Goal: Information Seeking & Learning: Learn about a topic

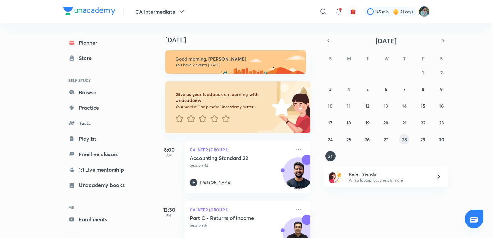
click at [403, 138] on abbr "28" at bounding box center [404, 139] width 5 height 6
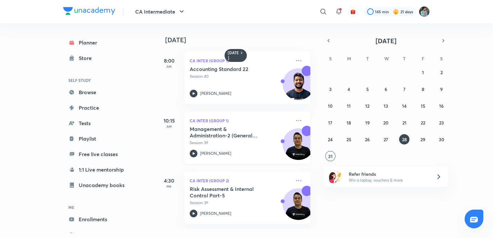
click at [193, 151] on icon at bounding box center [194, 154] width 8 height 8
